Goal: Task Accomplishment & Management: Use online tool/utility

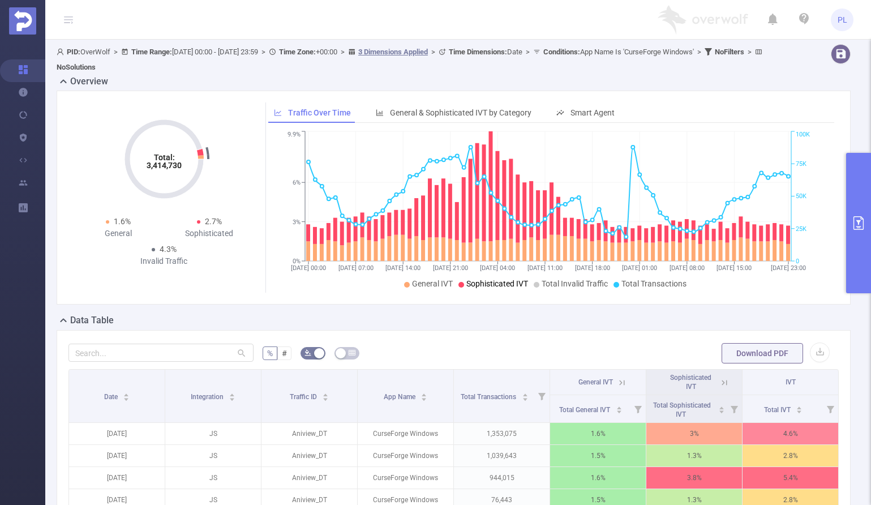
scroll to position [219, 0]
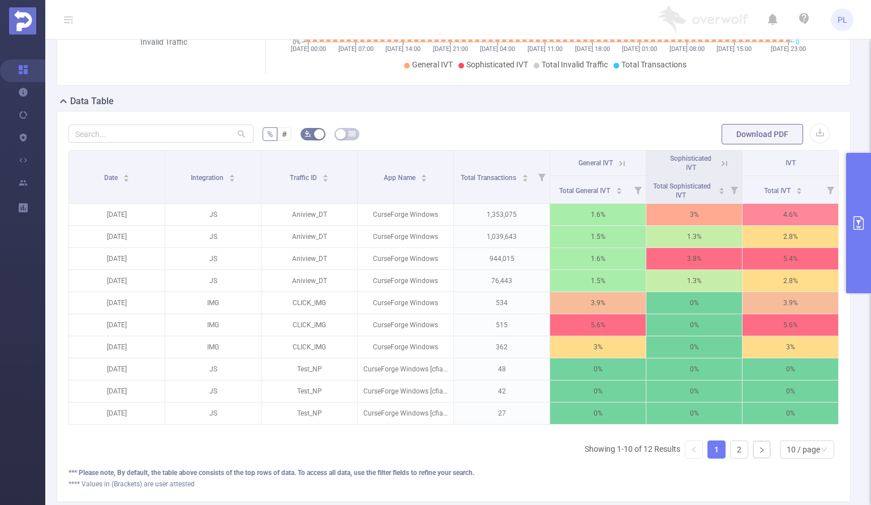
click at [852, 208] on button "primary" at bounding box center [858, 223] width 25 height 140
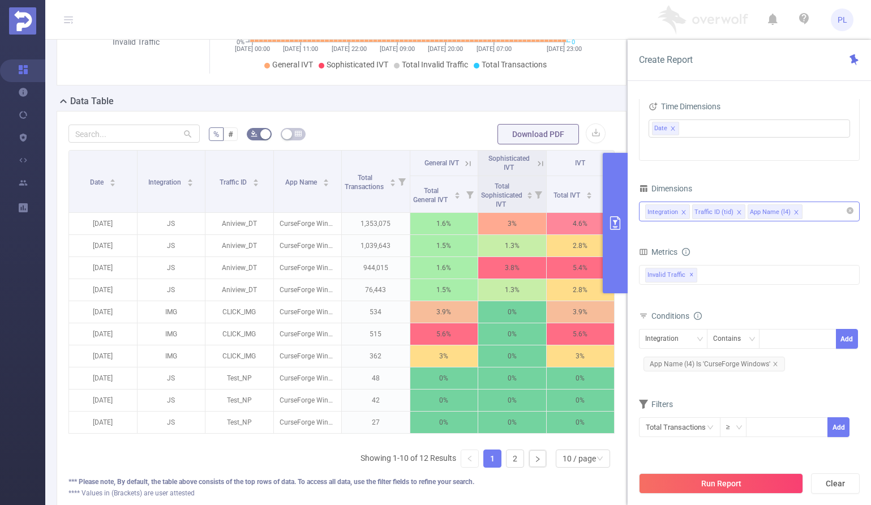
click at [815, 213] on div "Integration Traffic ID (tid) App Name (l4)" at bounding box center [749, 211] width 208 height 19
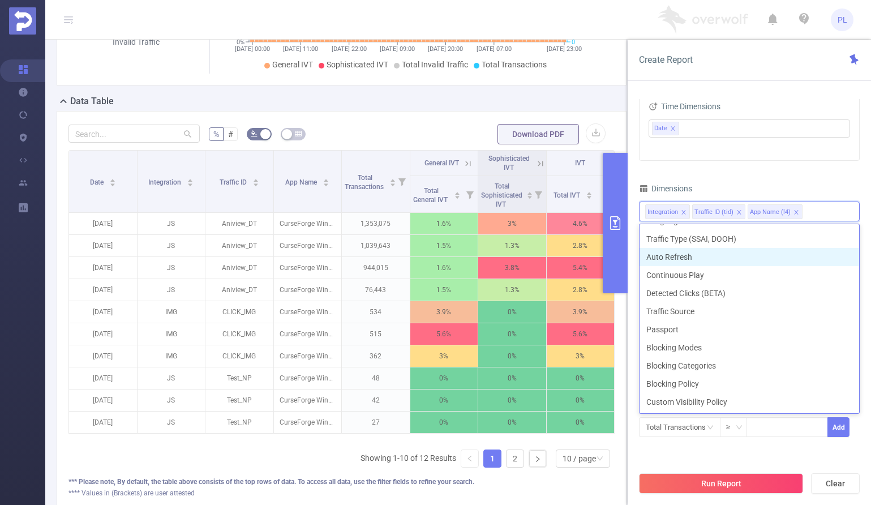
scroll to position [0, 0]
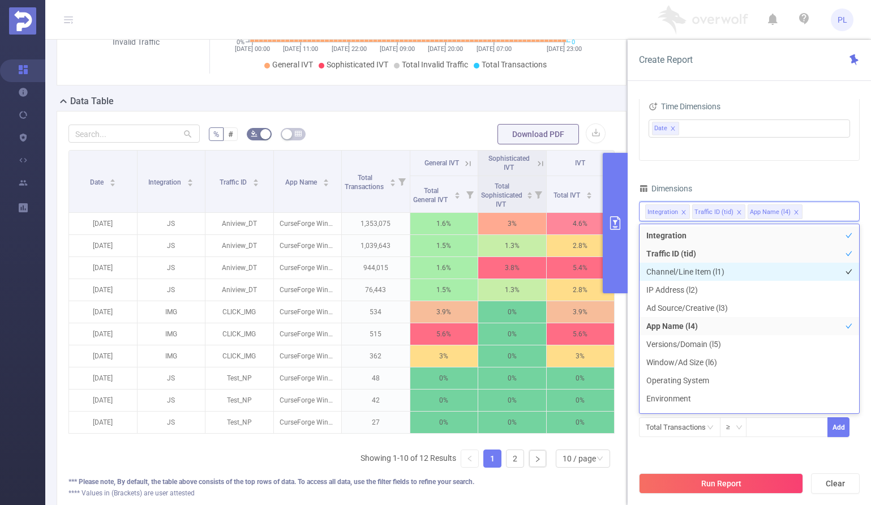
click at [687, 273] on li "Channel/Line Item (l1)" at bounding box center [748, 271] width 219 height 18
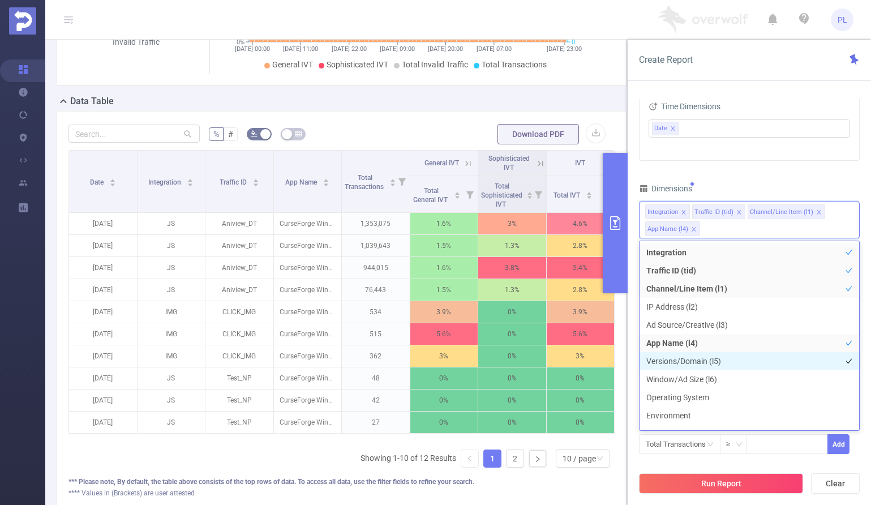
click at [703, 363] on li "Versions/Domain (l5)" at bounding box center [748, 361] width 219 height 18
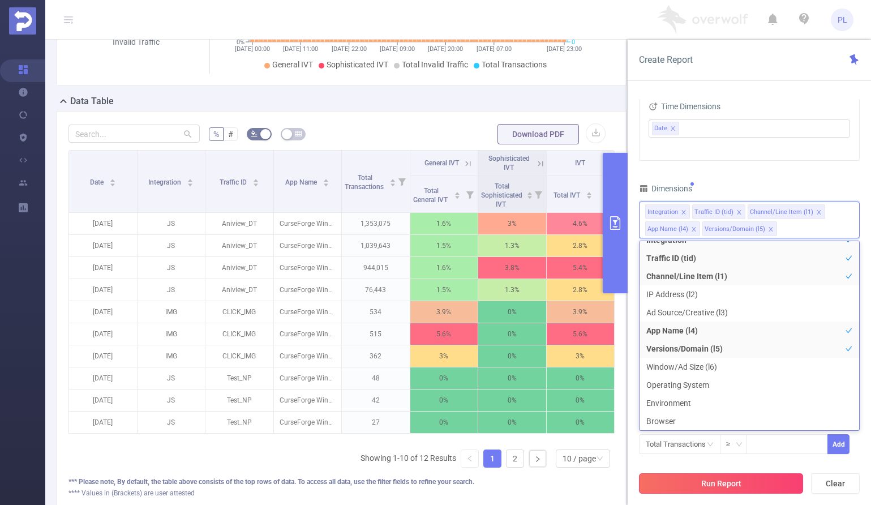
click at [763, 482] on button "Run Report" at bounding box center [721, 483] width 164 height 20
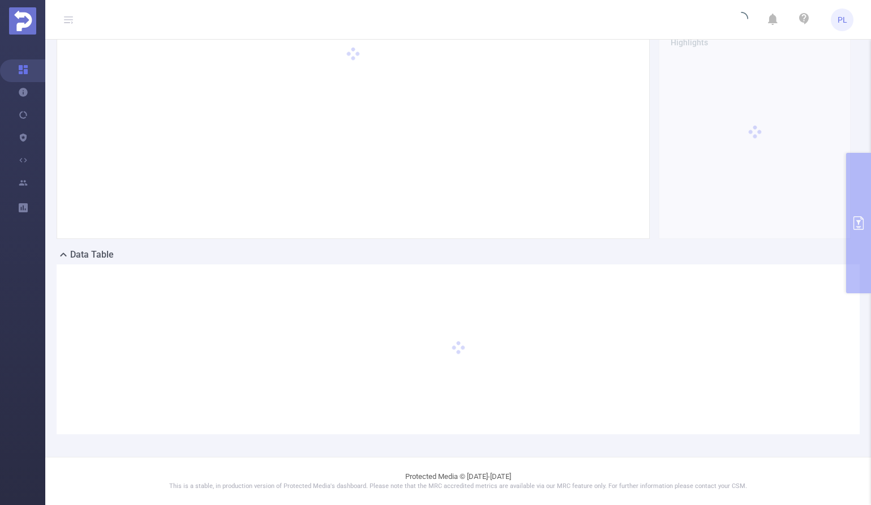
scroll to position [65, 0]
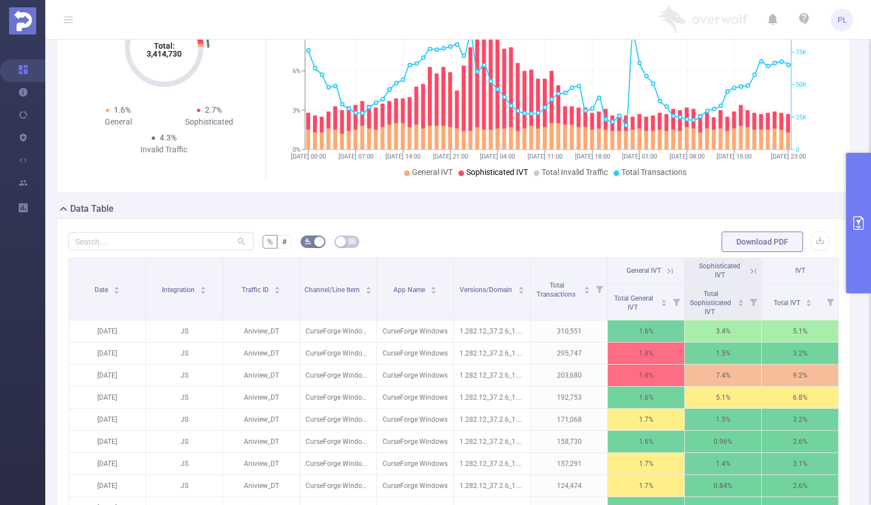
scroll to position [264, 0]
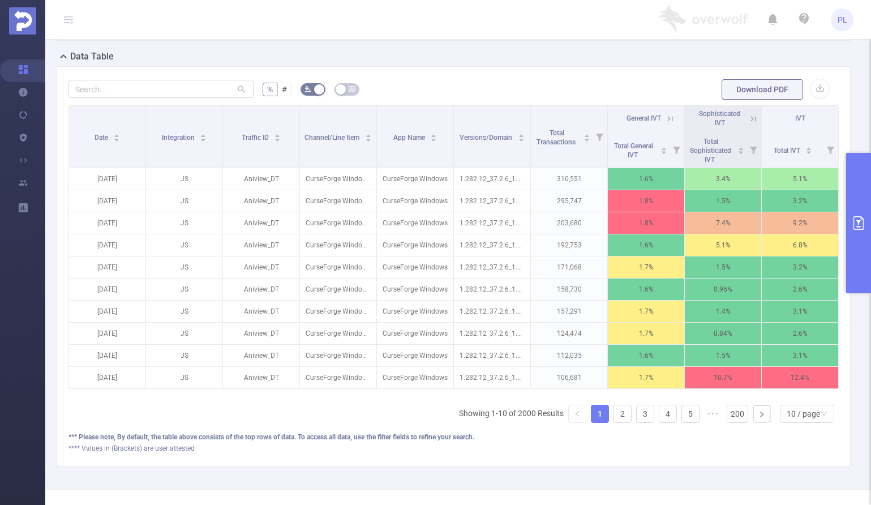
click at [748, 119] on icon at bounding box center [753, 119] width 10 height 10
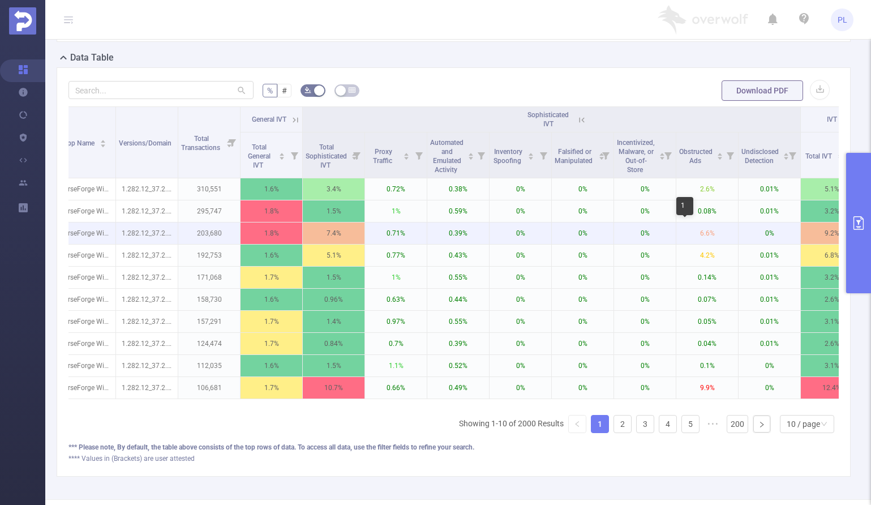
scroll to position [0, 299]
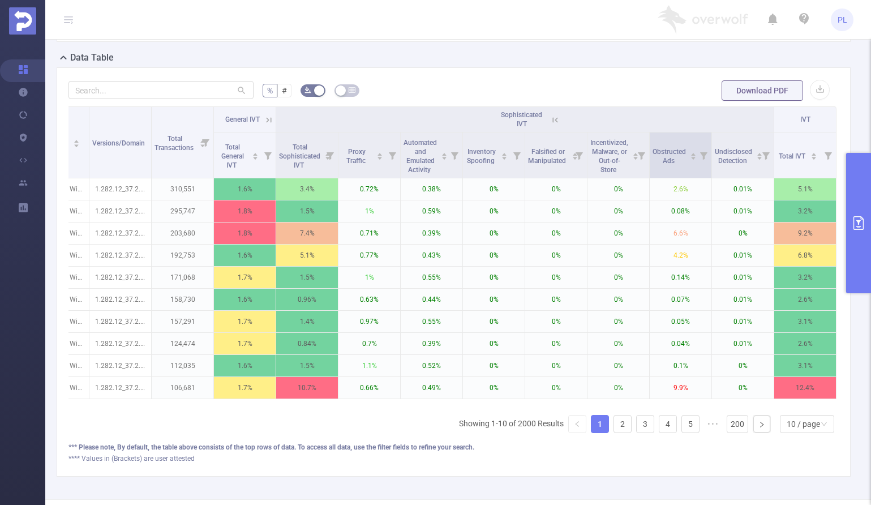
click at [700, 153] on icon at bounding box center [703, 155] width 7 height 7
click at [662, 97] on form "% # Download PDF" at bounding box center [453, 90] width 770 height 23
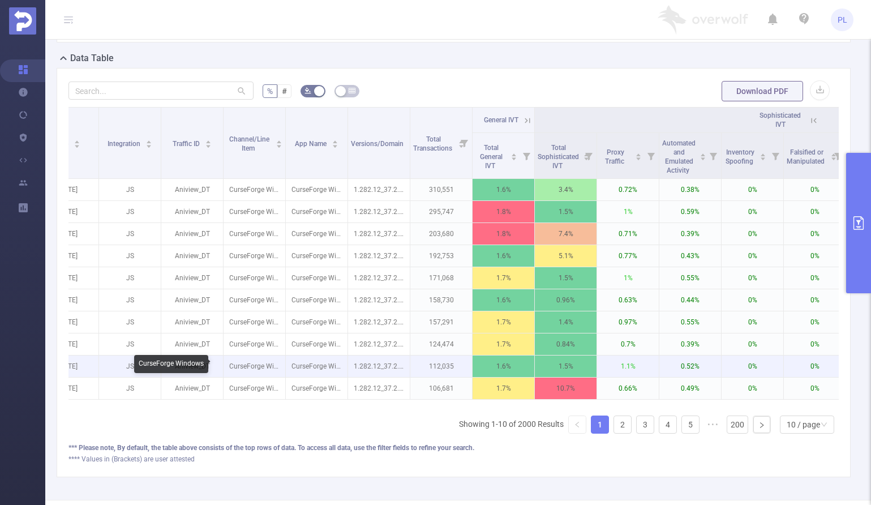
scroll to position [0, 0]
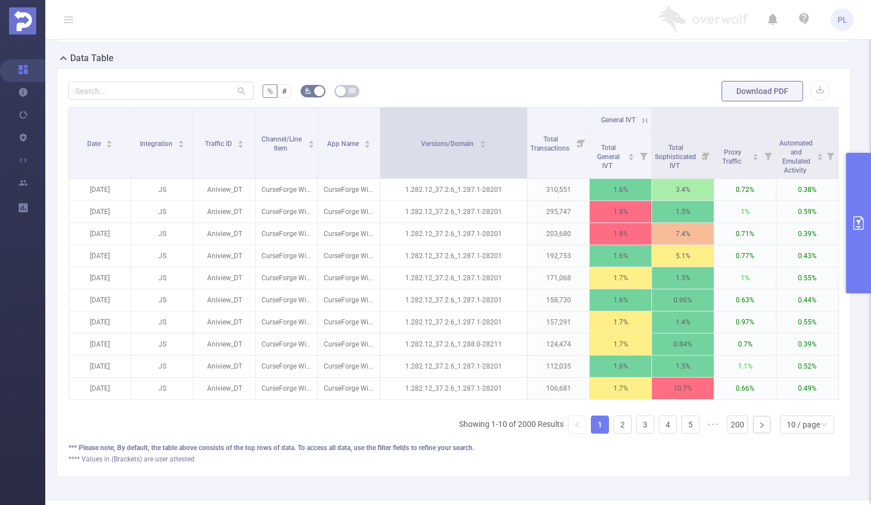
drag, startPoint x: 441, startPoint y: 141, endPoint x: 525, endPoint y: 143, distance: 84.9
click at [525, 143] on span at bounding box center [527, 142] width 6 height 71
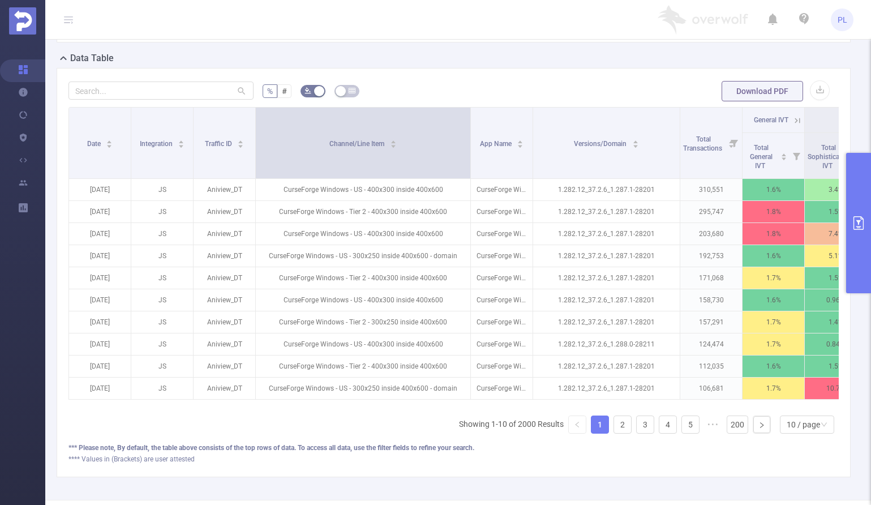
drag, startPoint x: 316, startPoint y: 157, endPoint x: 468, endPoint y: 166, distance: 153.0
click at [468, 166] on span at bounding box center [470, 142] width 6 height 71
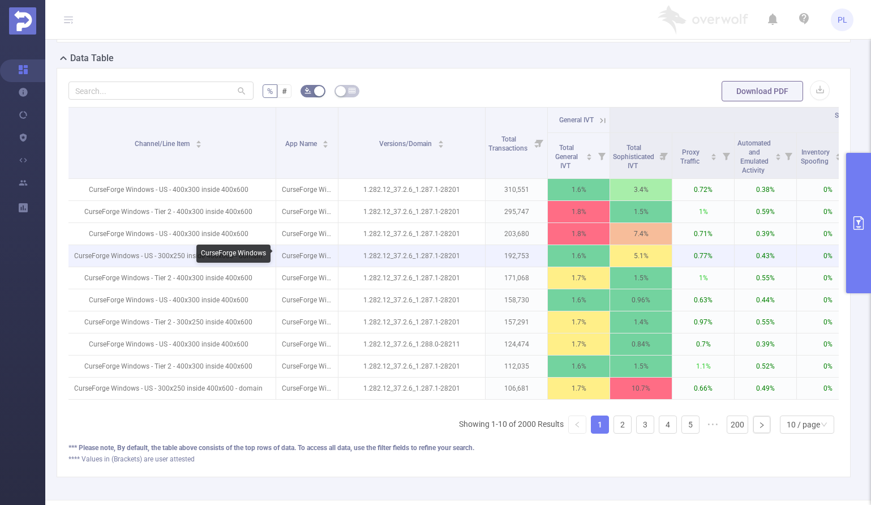
scroll to position [0, 203]
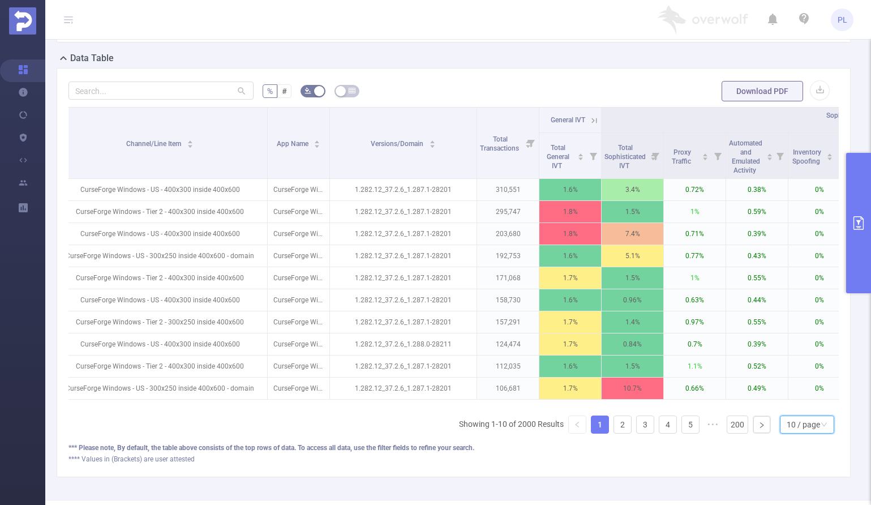
click at [786, 433] on div "10 / page" at bounding box center [802, 424] width 33 height 17
click at [792, 369] on li "30 / page" at bounding box center [797, 376] width 54 height 18
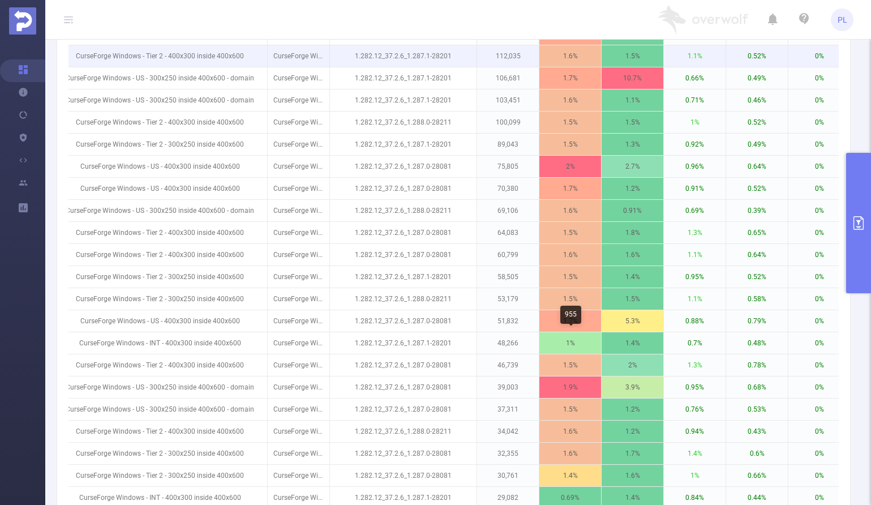
scroll to position [643, 0]
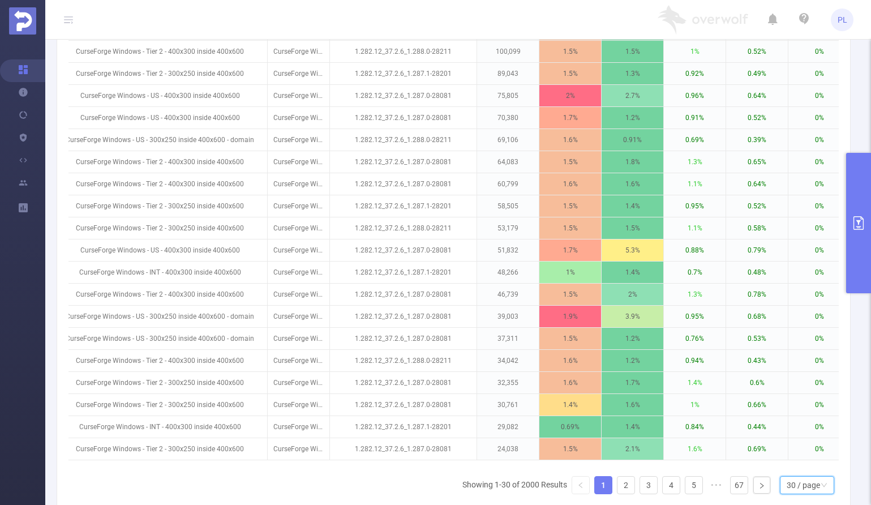
click at [854, 225] on icon "primary" at bounding box center [858, 223] width 14 height 14
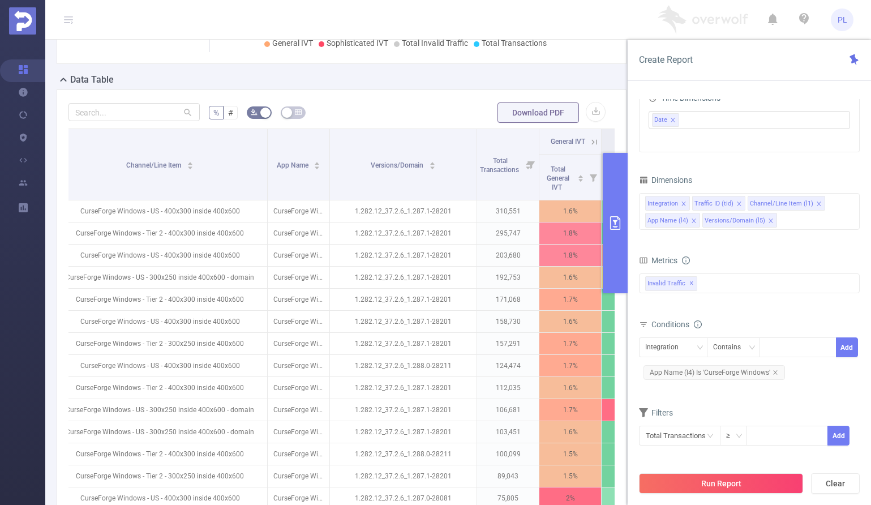
scroll to position [229, 0]
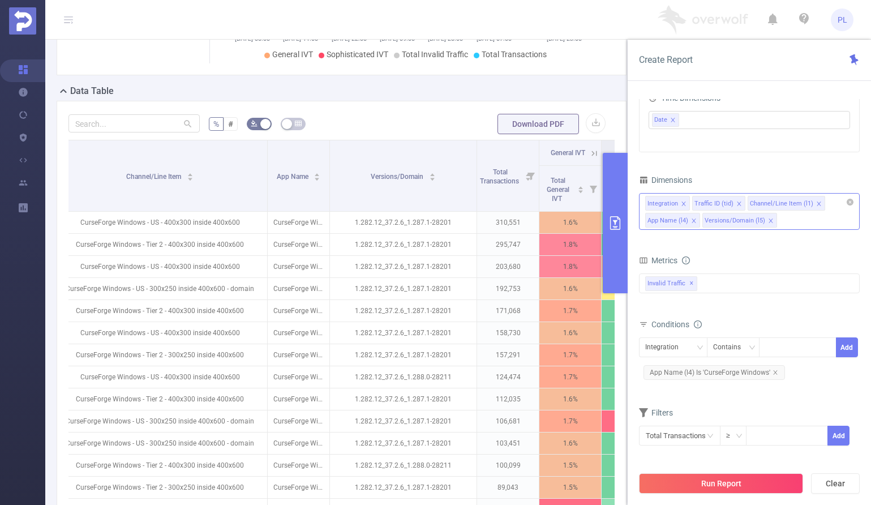
click at [768, 222] on icon "icon: close" at bounding box center [771, 221] width 6 height 6
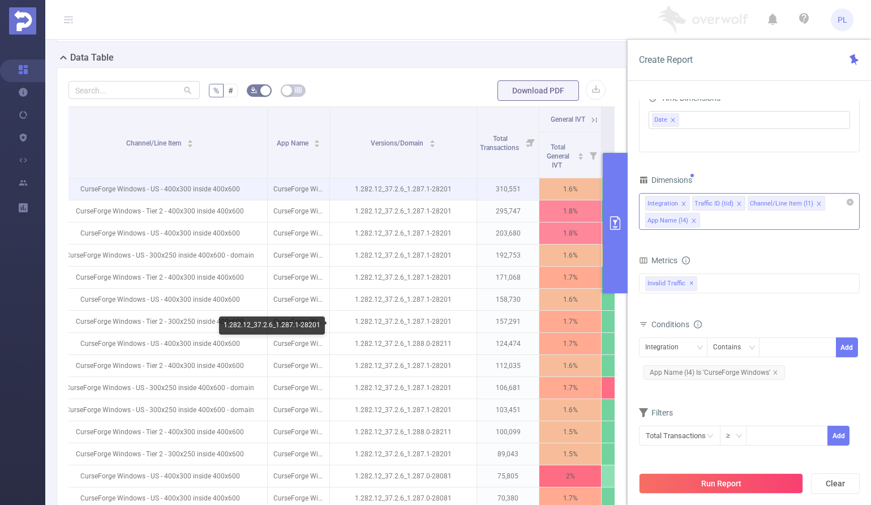
scroll to position [238, 0]
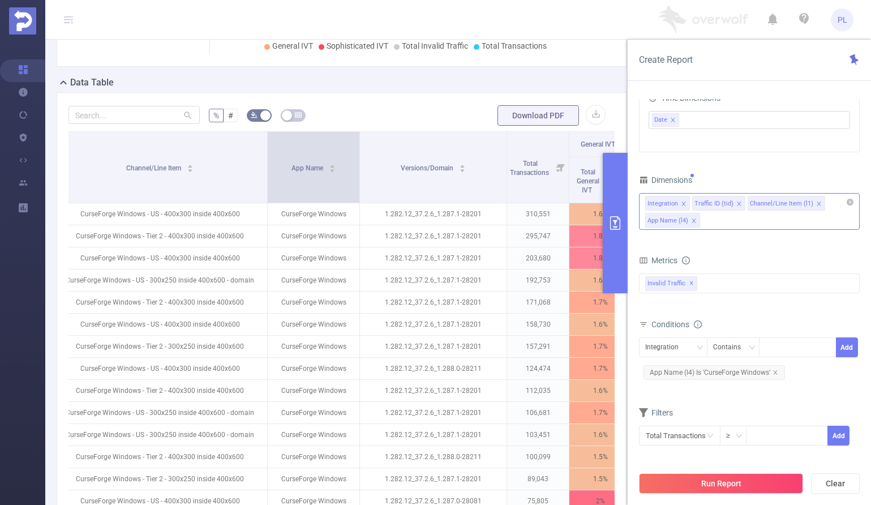
drag, startPoint x: 329, startPoint y: 160, endPoint x: 359, endPoint y: 156, distance: 30.2
click at [359, 156] on span at bounding box center [359, 167] width 6 height 71
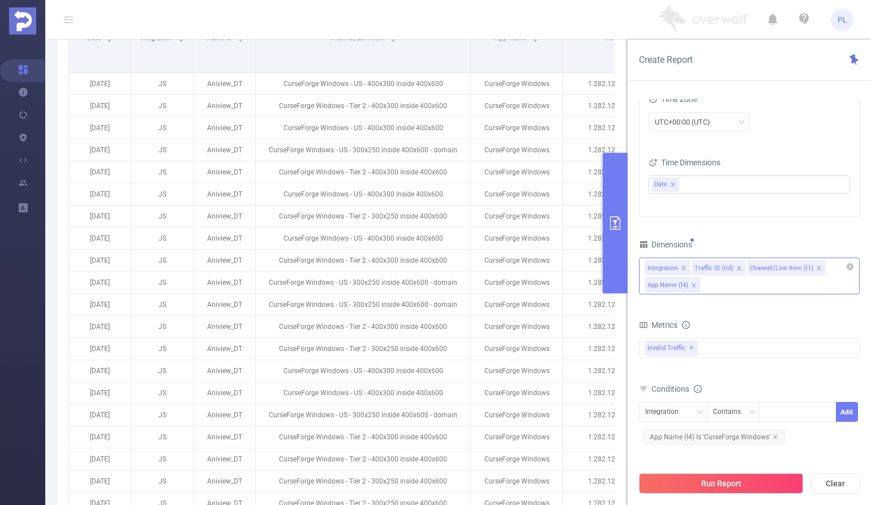
scroll to position [0, 0]
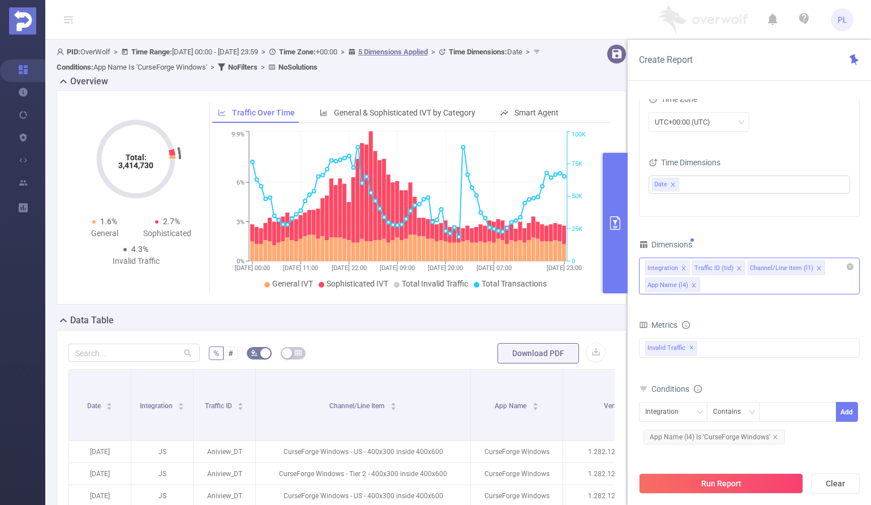
click at [616, 221] on icon "primary" at bounding box center [615, 223] width 14 height 14
